Goal: Task Accomplishment & Management: Complete application form

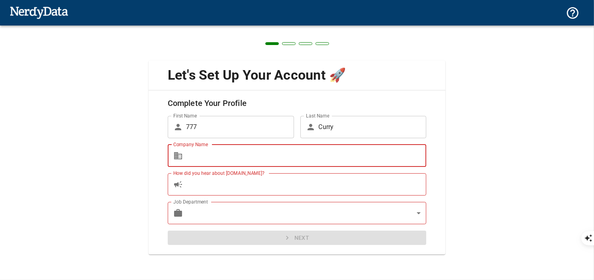
click at [236, 159] on input "Company Name" at bounding box center [306, 156] width 241 height 22
click at [177, 159] on icon at bounding box center [178, 155] width 8 height 7
click at [211, 155] on input "Company Name" at bounding box center [306, 156] width 241 height 22
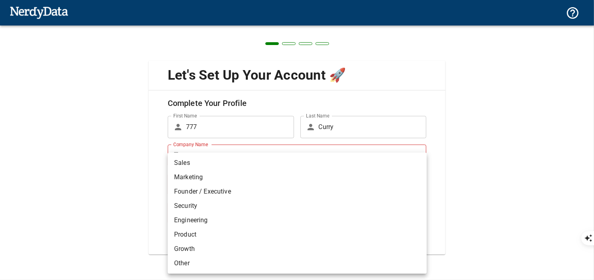
click at [421, 210] on body "Technologies Domains Pricing Products Create a Report Create a list of websites…" at bounding box center [297, 154] width 594 height 308
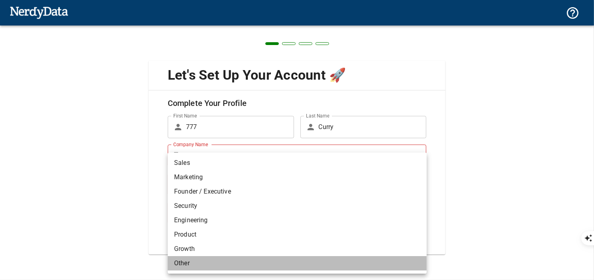
click at [200, 264] on li "Other" at bounding box center [297, 263] width 259 height 14
type input "other"
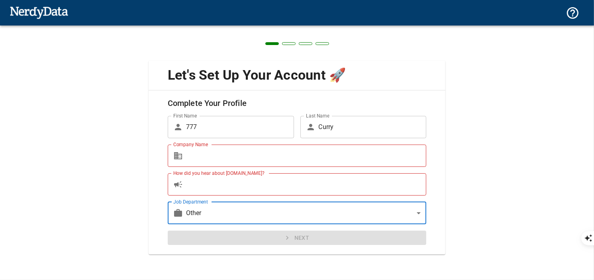
click at [199, 151] on input "Company Name" at bounding box center [306, 156] width 241 height 22
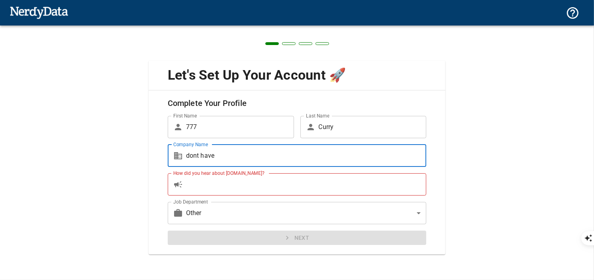
type input "dont have"
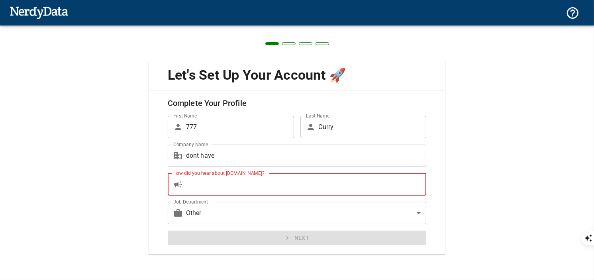
click at [194, 185] on input "How did you hear about [DOMAIN_NAME]?" at bounding box center [306, 184] width 241 height 22
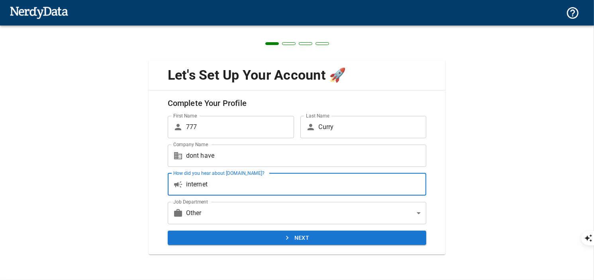
type input "internet"
click at [168, 231] on button "Next" at bounding box center [297, 238] width 259 height 15
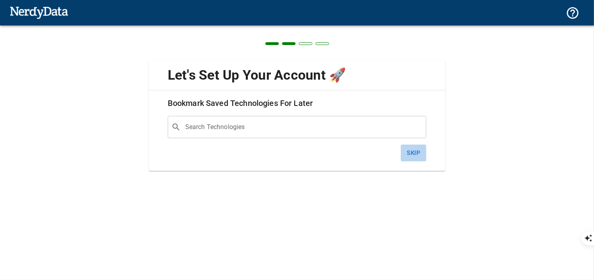
click at [414, 150] on button "Skip" at bounding box center [414, 153] width 26 height 17
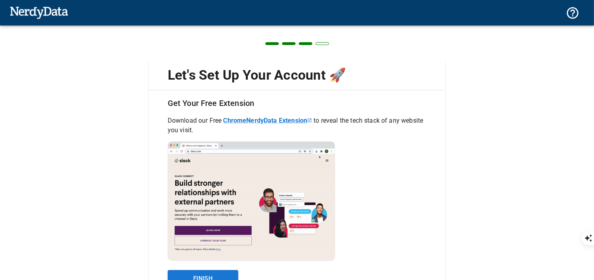
scroll to position [41, 0]
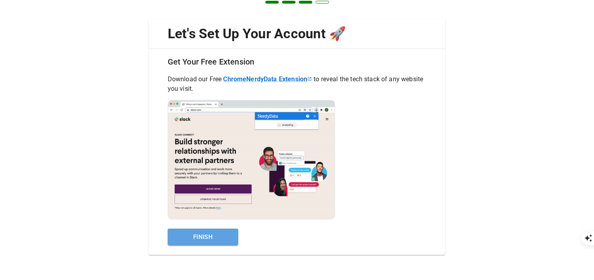
click at [218, 236] on button "Finish" at bounding box center [203, 237] width 71 height 17
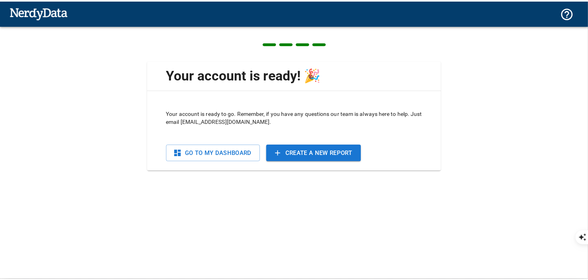
scroll to position [0, 0]
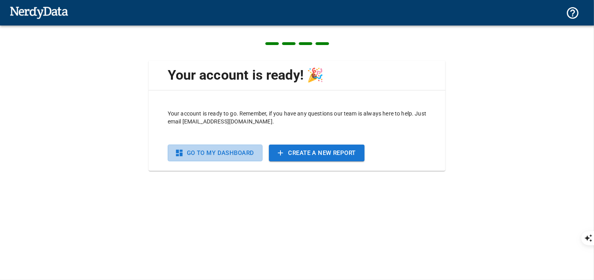
click at [241, 159] on link "Go To My Dashboard" at bounding box center [215, 153] width 95 height 17
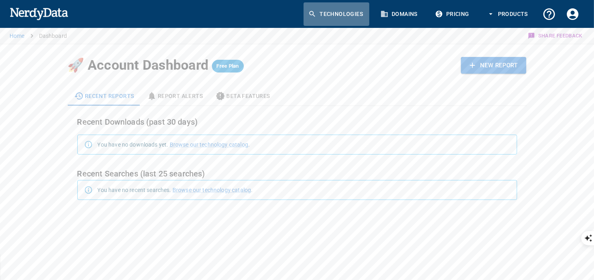
click at [313, 15] on icon at bounding box center [313, 14] width 6 height 6
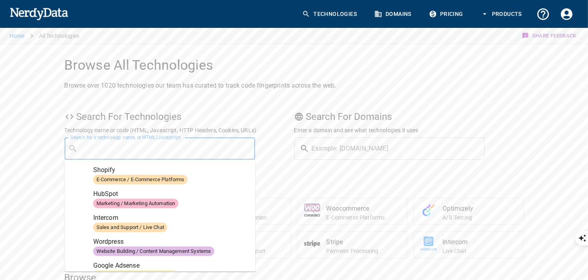
click at [160, 154] on input "Search for a technology name, or HTML/Javascript" at bounding box center [166, 148] width 171 height 15
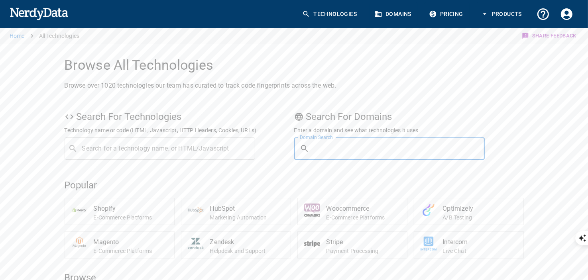
click at [338, 150] on input "Domain Search" at bounding box center [399, 149] width 173 height 22
paste input "các yếu tố rủi ro tiềm ẩn trong DeFi"
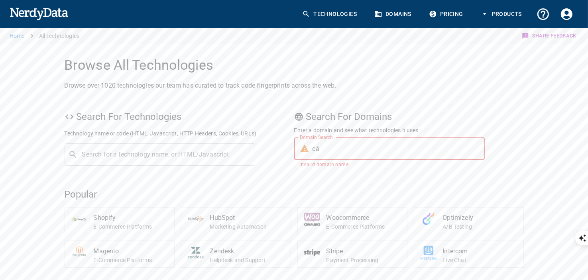
type input "c"
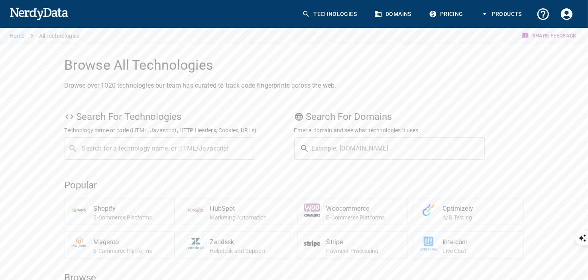
click at [257, 181] on p "Popular" at bounding box center [294, 185] width 459 height 13
